Goal: Task Accomplishment & Management: Manage account settings

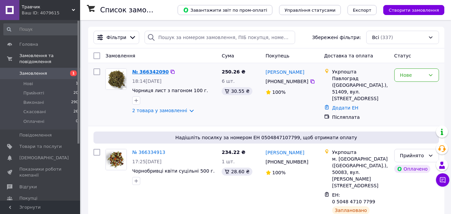
click at [142, 73] on link "№ 366342090" at bounding box center [150, 71] width 36 height 5
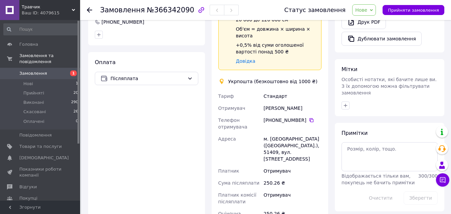
scroll to position [384, 0]
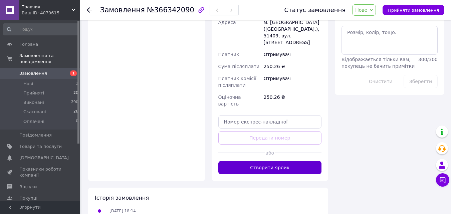
click at [277, 161] on button "Створити ярлик" at bounding box center [269, 167] width 103 height 13
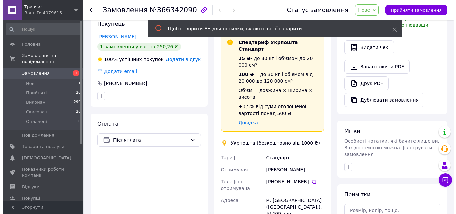
scroll to position [135, 0]
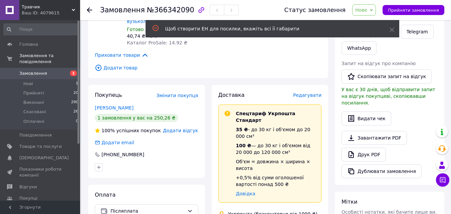
click at [307, 92] on span "Редагувати" at bounding box center [307, 94] width 28 height 5
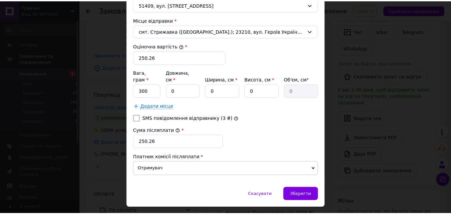
scroll to position [246, 0]
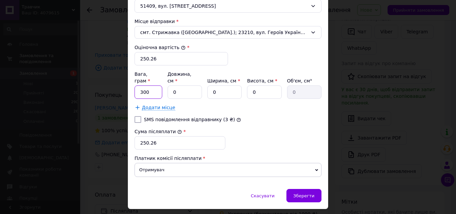
click at [140, 85] on input "300" at bounding box center [148, 91] width 28 height 13
type input "600"
click at [177, 88] on input "0" at bounding box center [185, 91] width 34 height 13
type input "2"
type input "0"
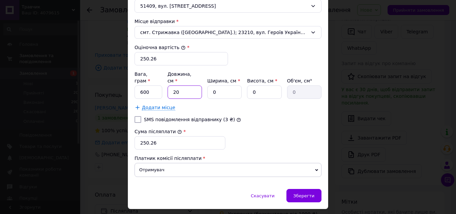
type input "20"
click at [221, 85] on input "0" at bounding box center [224, 91] width 34 height 13
type input "2"
type input "0"
type input "20"
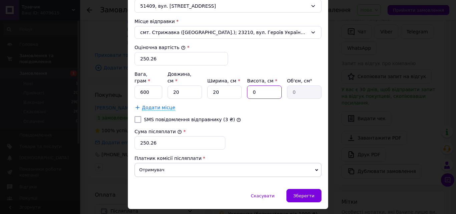
click at [268, 85] on input "0" at bounding box center [264, 91] width 34 height 13
type input "2"
type input "800"
type input "20"
type input "8000"
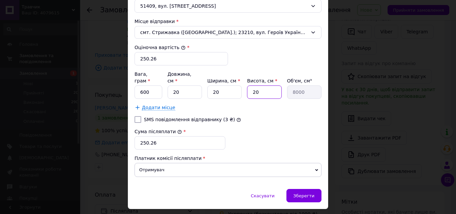
type input "2"
type input "800"
type input "1"
type input "400"
type input "15"
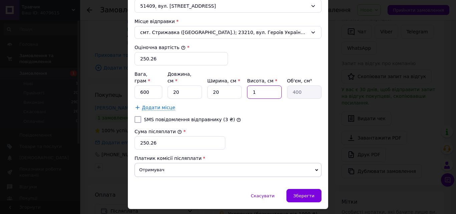
type input "6000"
type input "15"
click at [303, 193] on span "Зберегти" at bounding box center [303, 195] width 21 height 5
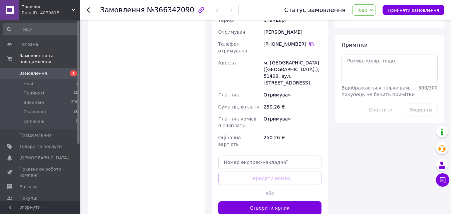
scroll to position [345, 0]
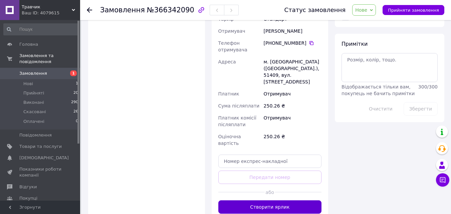
click at [255, 200] on button "Створити ярлик" at bounding box center [269, 206] width 103 height 13
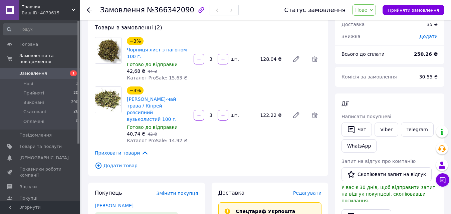
scroll to position [36, 0]
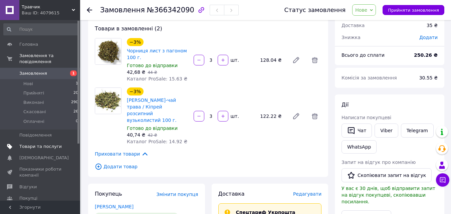
click at [28, 143] on span "Товари та послуги" at bounding box center [40, 146] width 42 height 6
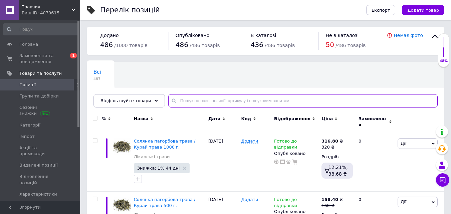
click at [211, 97] on input "text" at bounding box center [302, 100] width 269 height 13
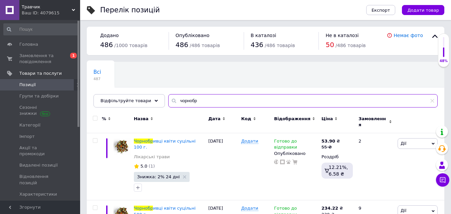
type input "чорнобр"
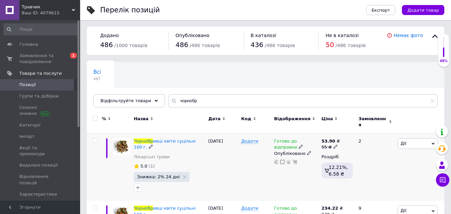
click at [333, 144] on icon at bounding box center [335, 146] width 4 height 4
type input "5"
type input "75"
click at [217, 173] on div "[DATE]" at bounding box center [223, 166] width 33 height 67
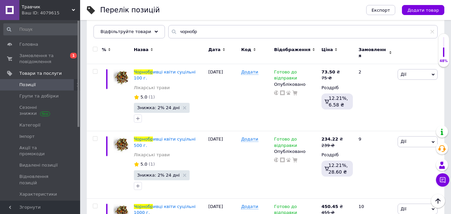
scroll to position [80, 0]
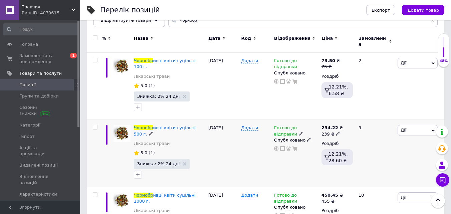
click at [336, 131] on icon at bounding box center [338, 133] width 4 height 4
type input "299"
click at [238, 162] on div "[DATE]" at bounding box center [223, 153] width 33 height 67
click at [337, 199] on icon at bounding box center [338, 201] width 4 height 4
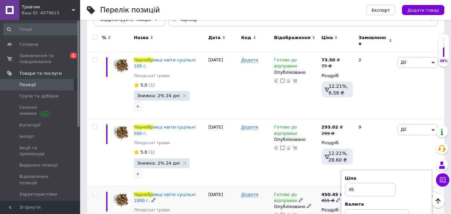
type input "4"
type input "580"
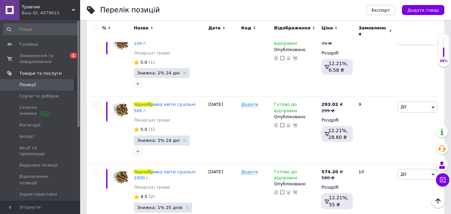
scroll to position [105, 0]
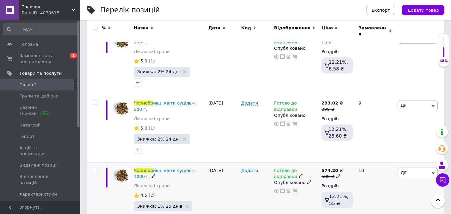
click at [173, 201] on span "Знижка: 1% 25 днів" at bounding box center [163, 206] width 59 height 10
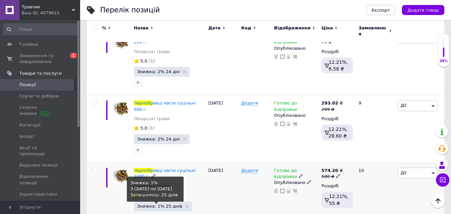
click at [154, 204] on span "Знижка: 1% 25 днів" at bounding box center [159, 206] width 45 height 4
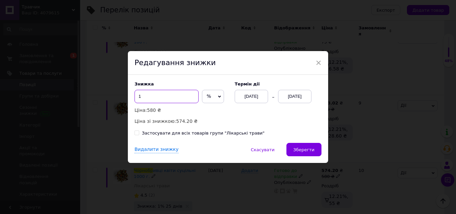
click at [151, 97] on input "1" at bounding box center [166, 96] width 64 height 13
type input "2"
click at [295, 98] on div "[DATE]" at bounding box center [294, 96] width 33 height 13
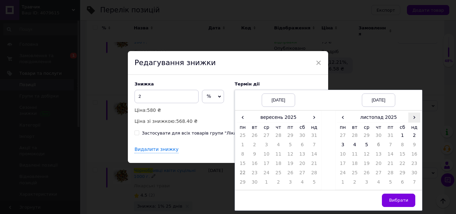
click at [412, 119] on span "›" at bounding box center [414, 117] width 12 height 10
click at [314, 119] on span "›" at bounding box center [314, 117] width 12 height 10
click at [311, 149] on td "12" at bounding box center [314, 145] width 12 height 9
click at [340, 121] on span "‹" at bounding box center [343, 117] width 12 height 10
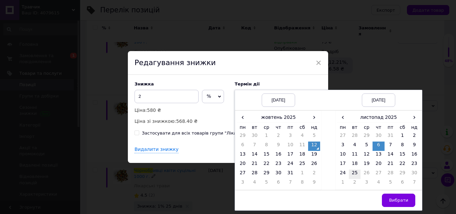
click at [352, 172] on td "25" at bounding box center [355, 174] width 12 height 9
click at [390, 199] on span "Вибрати" at bounding box center [398, 200] width 19 height 5
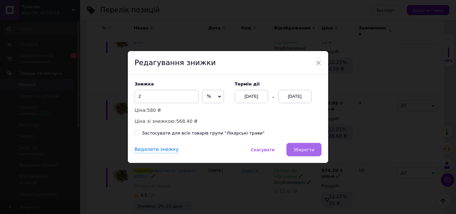
click at [307, 154] on button "Зберегти" at bounding box center [303, 149] width 35 height 13
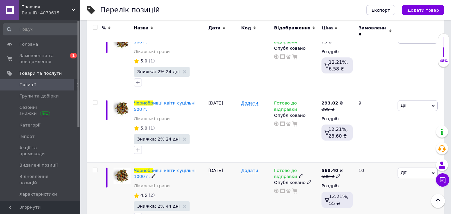
click at [336, 174] on icon at bounding box center [338, 176] width 4 height 4
type input "578"
click at [192, 201] on div "Знижка: 2% 44 дні" at bounding box center [169, 211] width 71 height 21
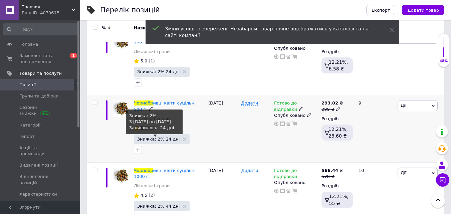
click at [158, 137] on span "Знижка: 2% 24 дні" at bounding box center [158, 139] width 43 height 4
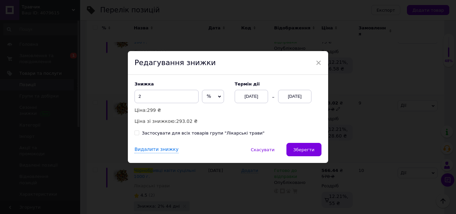
click at [252, 96] on div "[DATE]" at bounding box center [251, 96] width 33 height 13
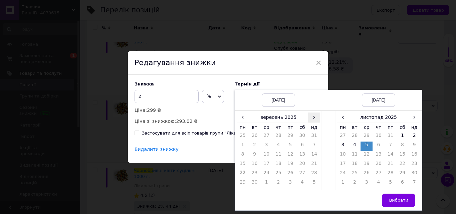
click at [313, 121] on span "›" at bounding box center [314, 117] width 12 height 10
click at [313, 148] on td "12" at bounding box center [314, 145] width 12 height 9
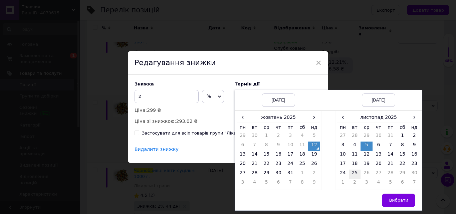
click at [354, 171] on td "25" at bounding box center [355, 174] width 12 height 9
click at [395, 197] on button "Вибрати" at bounding box center [398, 200] width 33 height 13
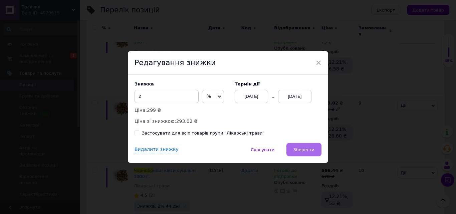
click at [295, 148] on button "Зберегти" at bounding box center [303, 149] width 35 height 13
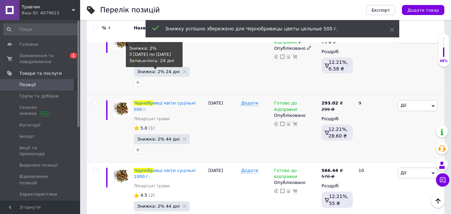
click at [154, 69] on span "Знижка: 2% 24 дні" at bounding box center [158, 71] width 43 height 4
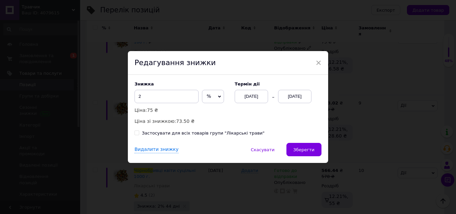
click at [246, 95] on div "[DATE]" at bounding box center [251, 96] width 33 height 13
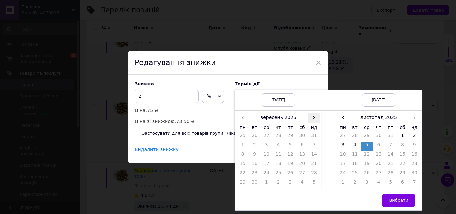
click at [313, 117] on span "›" at bounding box center [314, 117] width 12 height 10
click at [313, 148] on td "12" at bounding box center [314, 145] width 12 height 9
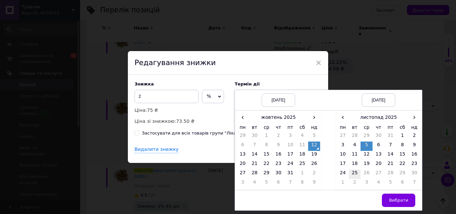
click at [350, 173] on td "25" at bounding box center [355, 174] width 12 height 9
click at [392, 194] on button "Вибрати" at bounding box center [398, 200] width 33 height 13
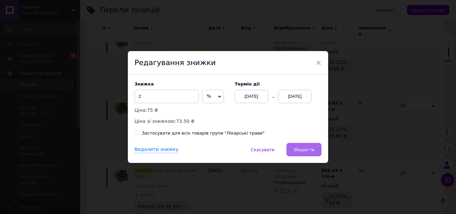
click at [317, 147] on button "Зберегти" at bounding box center [303, 149] width 35 height 13
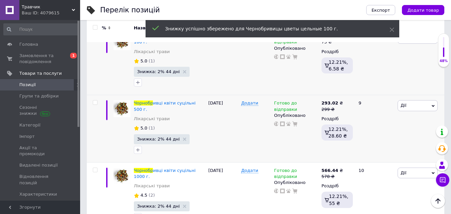
scroll to position [0, 0]
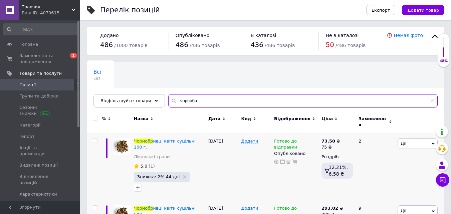
click at [203, 103] on input "чорнобр" at bounding box center [302, 100] width 269 height 13
type input "ч"
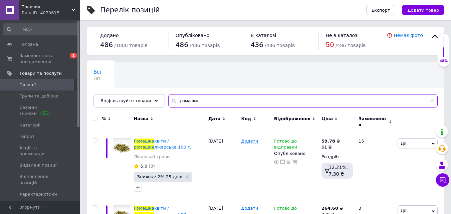
type input "ромашка"
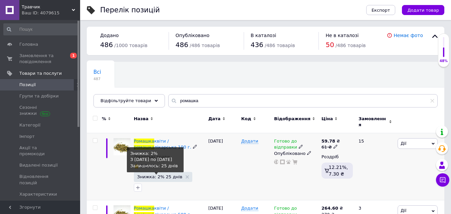
click at [158, 175] on span "Знижка: 2% 25 днів" at bounding box center [159, 177] width 45 height 4
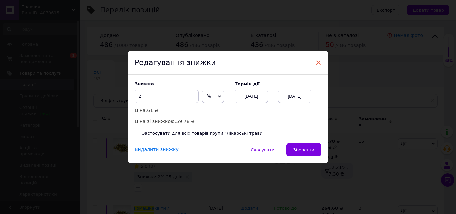
click at [318, 62] on span "×" at bounding box center [318, 62] width 6 height 11
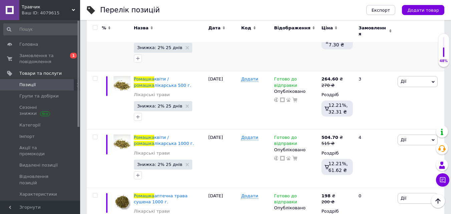
scroll to position [128, 0]
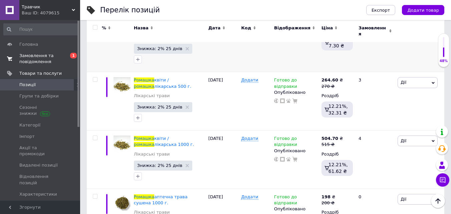
click at [43, 57] on span "Замовлення та повідомлення" at bounding box center [40, 59] width 42 height 12
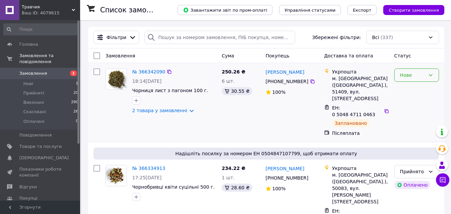
click at [434, 81] on div "Нове" at bounding box center [416, 74] width 45 height 13
click at [419, 90] on li "Прийнято" at bounding box center [416, 90] width 44 height 12
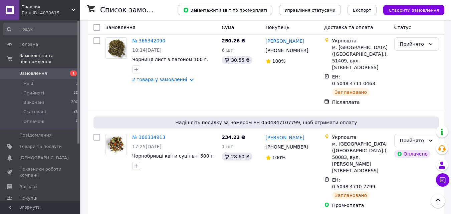
scroll to position [21, 0]
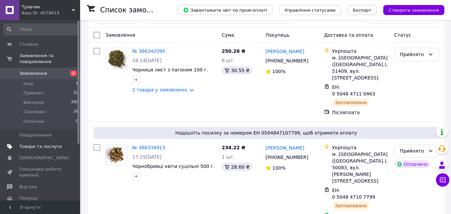
click at [39, 143] on span "Товари та послуги" at bounding box center [40, 146] width 42 height 6
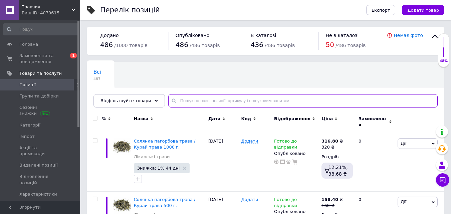
click at [220, 101] on input "text" at bounding box center [302, 100] width 269 height 13
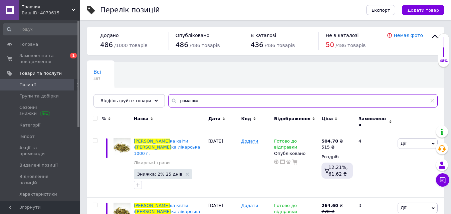
type input "ромашка"
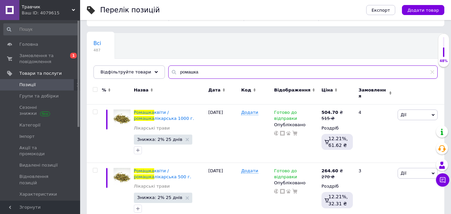
scroll to position [40, 0]
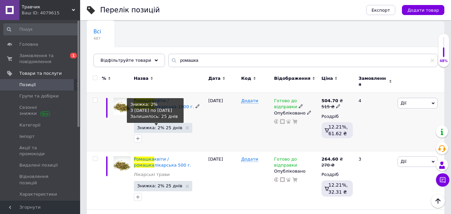
click at [166, 125] on span "Знижка: 2% 25 днів" at bounding box center [159, 127] width 45 height 4
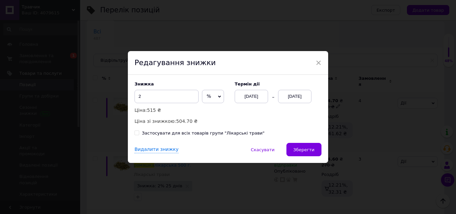
click at [247, 98] on div "[DATE]" at bounding box center [251, 96] width 33 height 13
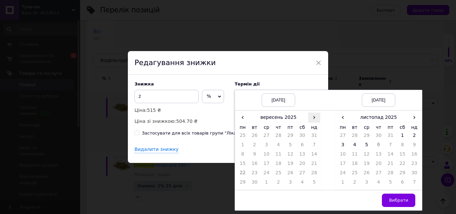
click at [314, 118] on span "›" at bounding box center [314, 117] width 12 height 10
click at [315, 146] on td "12" at bounding box center [314, 145] width 12 height 9
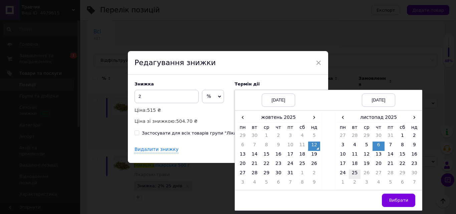
click at [353, 172] on td "25" at bounding box center [355, 174] width 12 height 9
click at [400, 199] on span "Вибрати" at bounding box center [398, 200] width 19 height 5
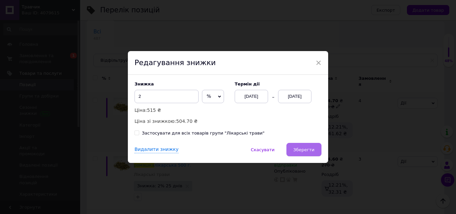
click at [309, 152] on span "Зберегти" at bounding box center [303, 149] width 21 height 5
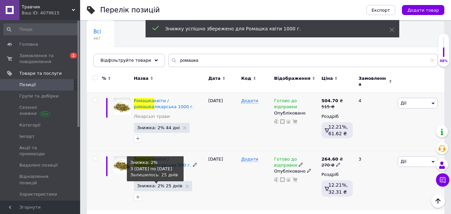
click at [161, 184] on span "Знижка: 2% 25 днів" at bounding box center [159, 186] width 45 height 4
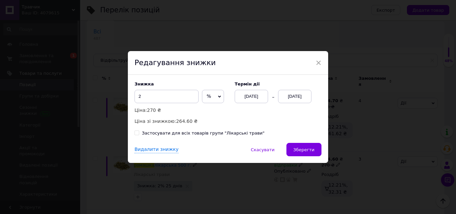
click at [246, 98] on div "[DATE]" at bounding box center [251, 96] width 33 height 13
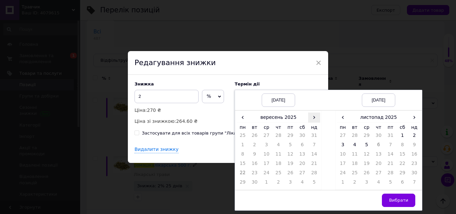
click at [315, 119] on span "›" at bounding box center [314, 117] width 12 height 10
click at [313, 147] on td "12" at bounding box center [314, 145] width 12 height 9
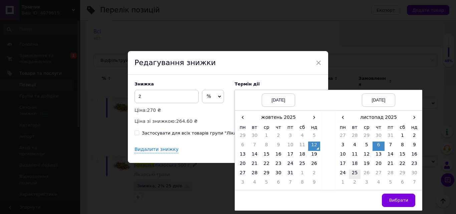
click at [354, 174] on td "25" at bounding box center [355, 174] width 12 height 9
click at [389, 196] on button "Вибрати" at bounding box center [398, 200] width 33 height 13
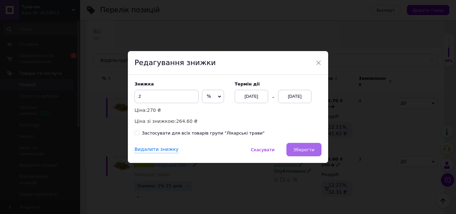
click at [297, 152] on span "Зберегти" at bounding box center [303, 149] width 21 height 5
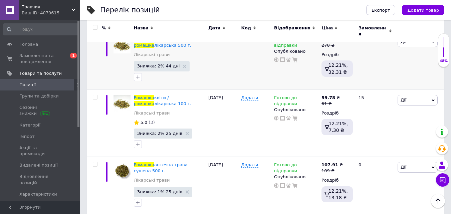
scroll to position [155, 0]
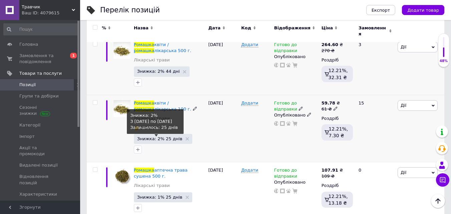
click at [158, 136] on span "Знижка: 2% 25 днів" at bounding box center [159, 138] width 45 height 4
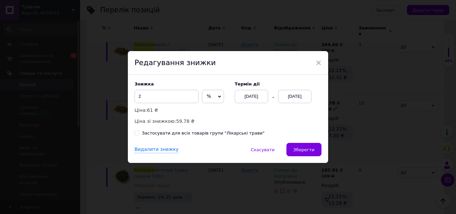
click at [255, 96] on div "[DATE]" at bounding box center [251, 96] width 33 height 13
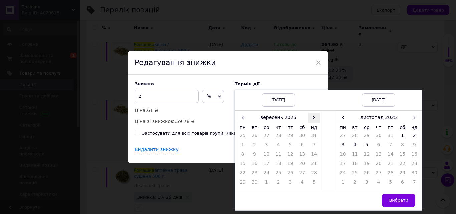
click at [315, 118] on span "›" at bounding box center [314, 117] width 12 height 10
click at [316, 145] on td "12" at bounding box center [314, 145] width 12 height 9
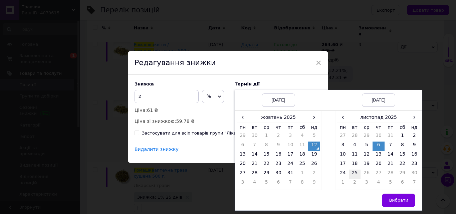
click at [354, 176] on td "25" at bounding box center [355, 174] width 12 height 9
click at [395, 201] on span "Вибрати" at bounding box center [398, 200] width 19 height 5
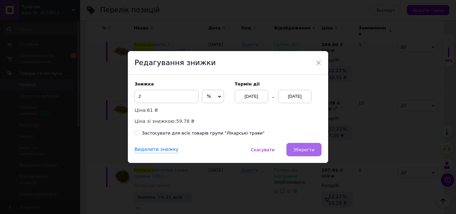
click at [297, 149] on span "Зберегти" at bounding box center [303, 149] width 21 height 5
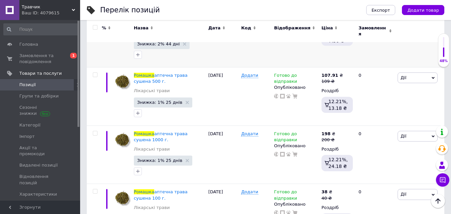
scroll to position [252, 0]
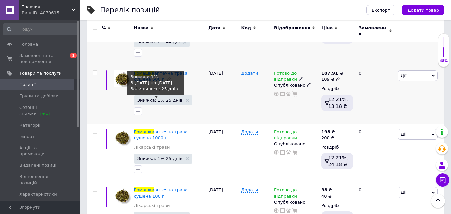
click at [154, 98] on span "Знижка: 1% 25 днів" at bounding box center [159, 100] width 45 height 4
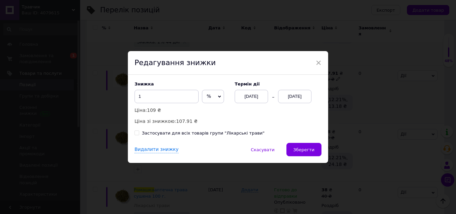
click at [242, 98] on div "[DATE]" at bounding box center [251, 96] width 33 height 13
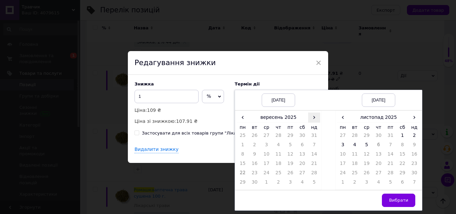
click at [313, 117] on span "›" at bounding box center [314, 117] width 12 height 10
click at [316, 145] on td "12" at bounding box center [314, 145] width 12 height 9
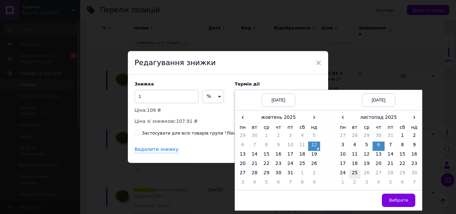
click at [350, 174] on td "25" at bounding box center [355, 174] width 12 height 9
click at [389, 198] on button "Вибрати" at bounding box center [398, 200] width 33 height 13
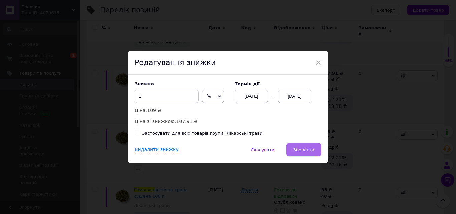
click at [304, 154] on button "Зберегти" at bounding box center [303, 149] width 35 height 13
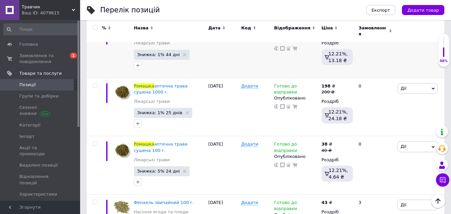
scroll to position [299, 0]
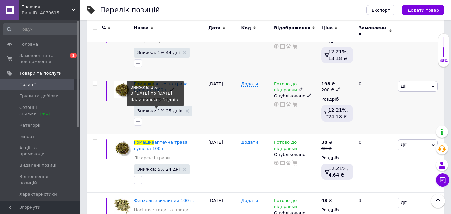
click at [162, 108] on span "Знижка: 1% 25 днів" at bounding box center [159, 110] width 45 height 4
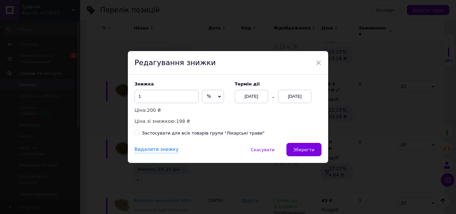
click at [243, 98] on div "[DATE]" at bounding box center [251, 96] width 33 height 13
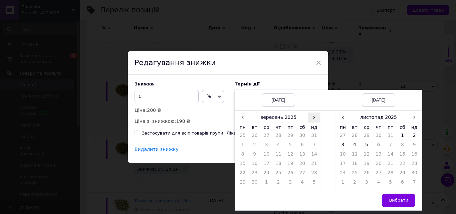
click at [314, 122] on span "›" at bounding box center [314, 117] width 12 height 10
click at [315, 146] on td "12" at bounding box center [314, 145] width 12 height 9
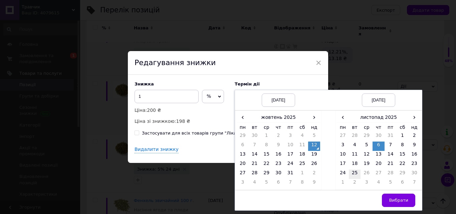
click at [359, 172] on td "25" at bounding box center [355, 174] width 12 height 9
click at [397, 200] on span "Вибрати" at bounding box center [398, 200] width 19 height 5
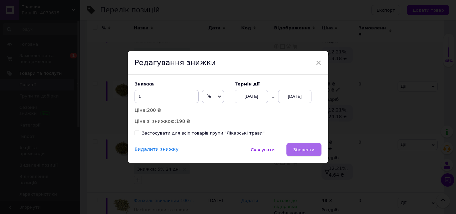
click at [297, 150] on span "Зберегти" at bounding box center [303, 149] width 21 height 5
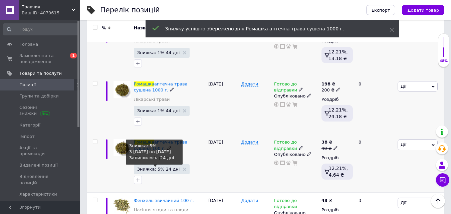
click at [153, 167] on span "Знижка: 5% 24 дні" at bounding box center [158, 169] width 43 height 4
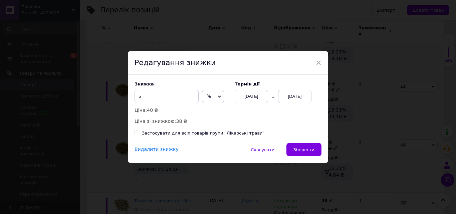
click at [247, 97] on div "[DATE]" at bounding box center [251, 96] width 33 height 13
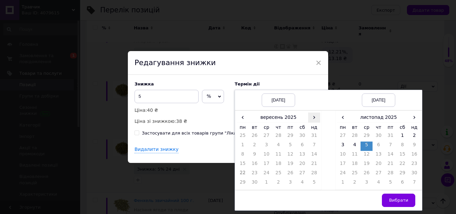
click at [314, 119] on span "›" at bounding box center [314, 117] width 12 height 10
click at [313, 146] on td "12" at bounding box center [314, 145] width 12 height 9
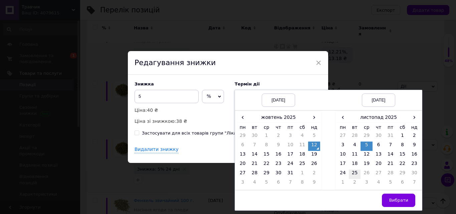
click at [352, 177] on td "25" at bounding box center [355, 174] width 12 height 9
click at [401, 196] on button "Вибрати" at bounding box center [398, 200] width 33 height 13
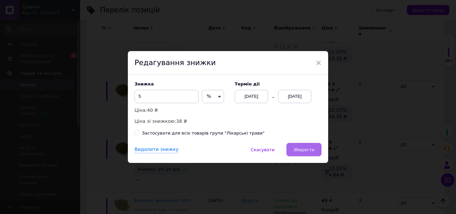
click at [306, 149] on span "Зберегти" at bounding box center [303, 149] width 21 height 5
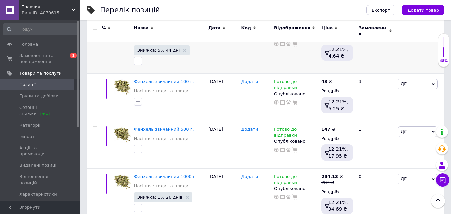
scroll to position [428, 0]
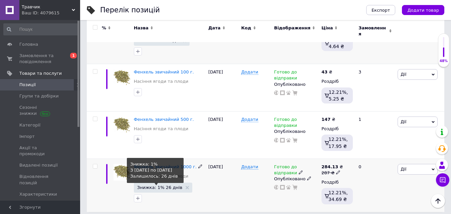
click at [160, 185] on span "Знижка: 1% 26 днів" at bounding box center [159, 187] width 45 height 4
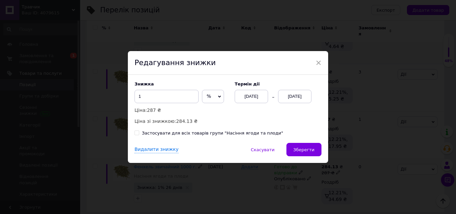
click at [242, 96] on div "[DATE]" at bounding box center [251, 96] width 33 height 13
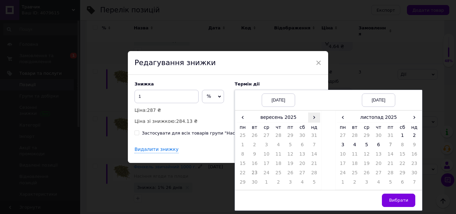
click at [312, 118] on span "›" at bounding box center [314, 117] width 12 height 10
click at [316, 144] on td "12" at bounding box center [314, 145] width 12 height 9
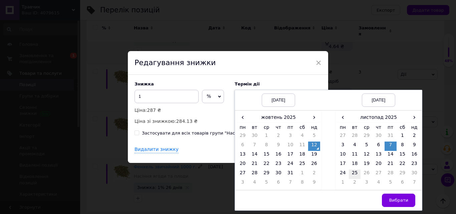
click at [357, 177] on td "25" at bounding box center [355, 174] width 12 height 9
click at [389, 199] on button "Вибрати" at bounding box center [398, 200] width 33 height 13
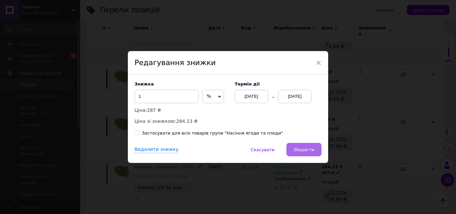
click at [306, 153] on button "Зберегти" at bounding box center [303, 149] width 35 height 13
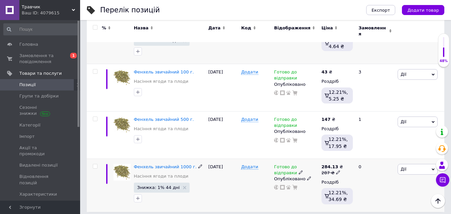
drag, startPoint x: 453, startPoint y: 141, endPoint x: 446, endPoint y: 28, distance: 113.3
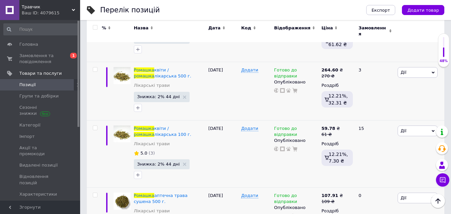
scroll to position [0, 0]
